Goal: Find specific page/section: Find specific page/section

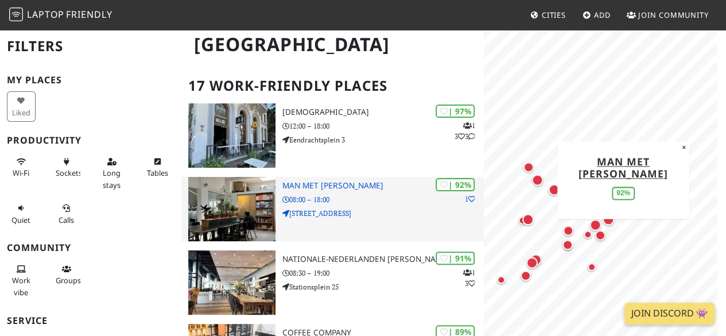
scroll to position [61, 0]
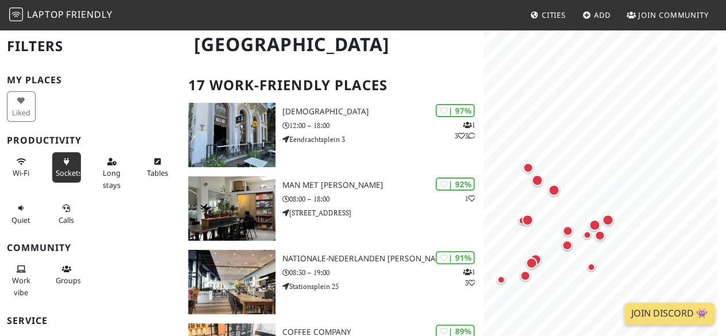
click at [70, 166] on button "Sockets" at bounding box center [66, 167] width 29 height 30
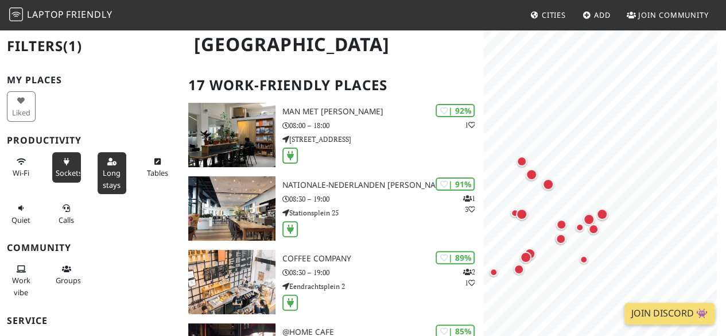
click at [104, 184] on span "Long stays" at bounding box center [112, 179] width 18 height 22
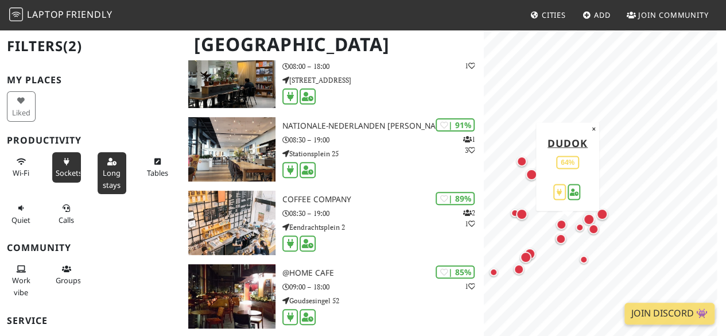
scroll to position [0, 0]
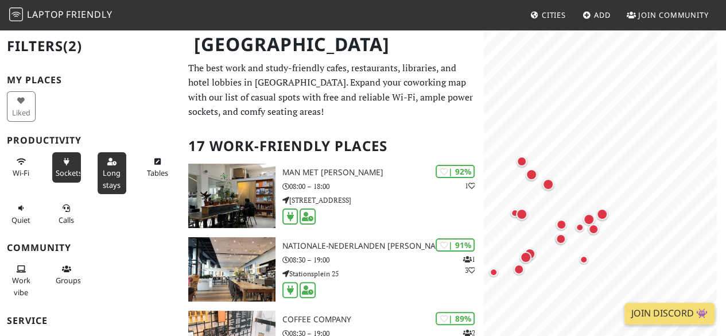
click at [112, 173] on span "Long stays" at bounding box center [112, 179] width 18 height 22
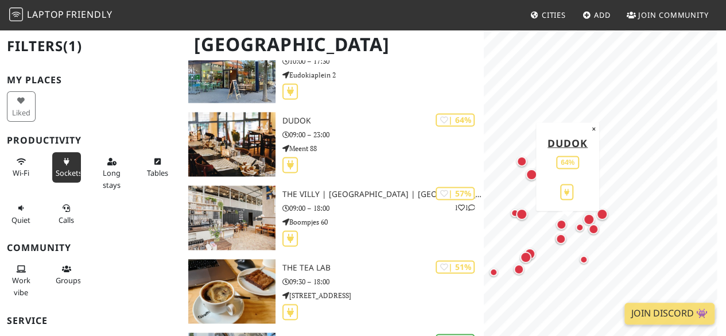
scroll to position [832, 0]
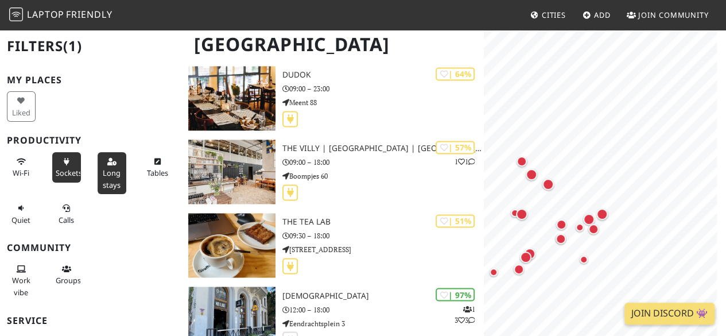
click at [110, 183] on span "Long stays" at bounding box center [112, 179] width 18 height 22
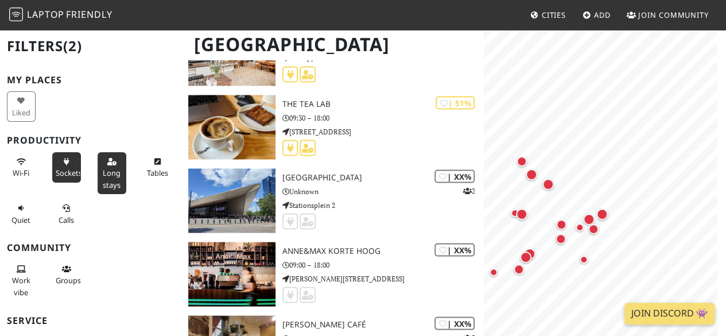
scroll to position [1149, 0]
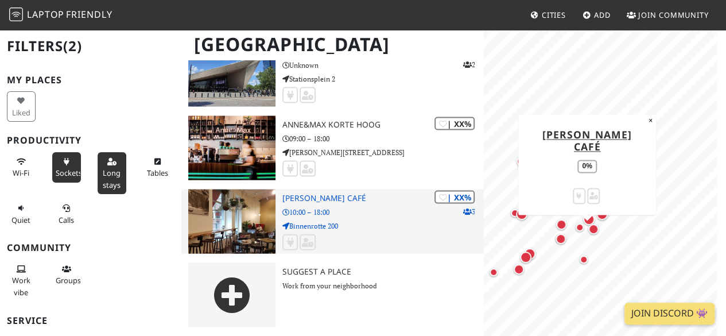
click at [335, 196] on h3 "[PERSON_NAME] Café" at bounding box center [382, 198] width 201 height 10
